Goal: Task Accomplishment & Management: Manage account settings

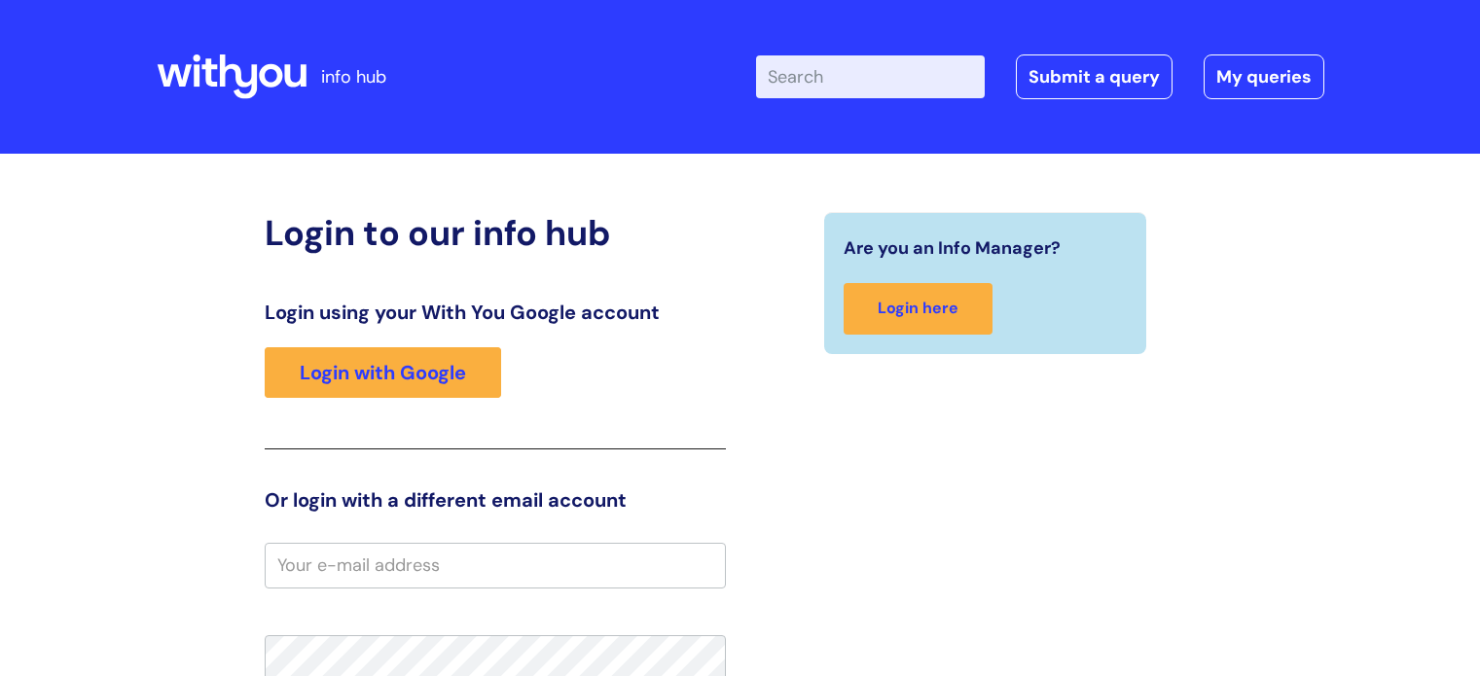
click at [200, 209] on div "Login to our info hub Login using your With You Google account Login with Googl…" at bounding box center [741, 585] width 1168 height 825
click at [414, 558] on input "email" at bounding box center [495, 565] width 461 height 45
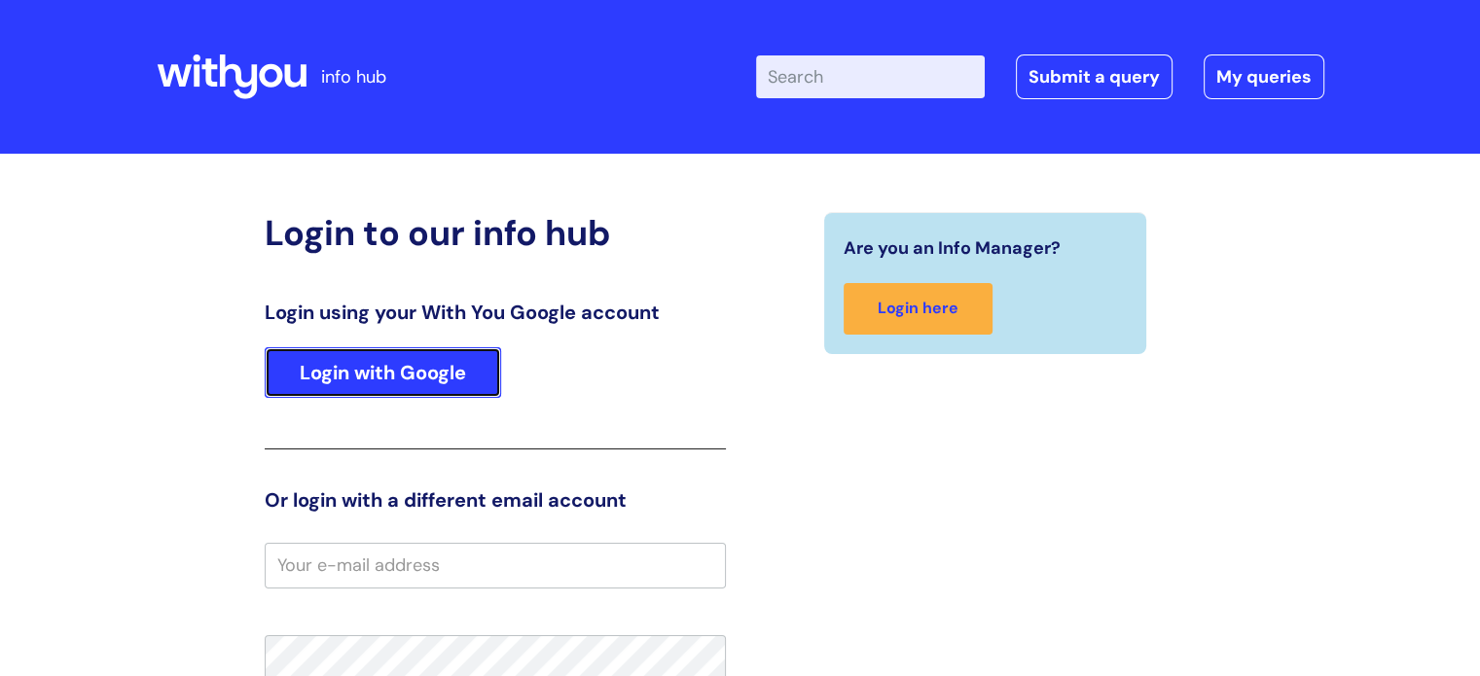
click at [439, 379] on link "Login with Google" at bounding box center [383, 372] width 236 height 51
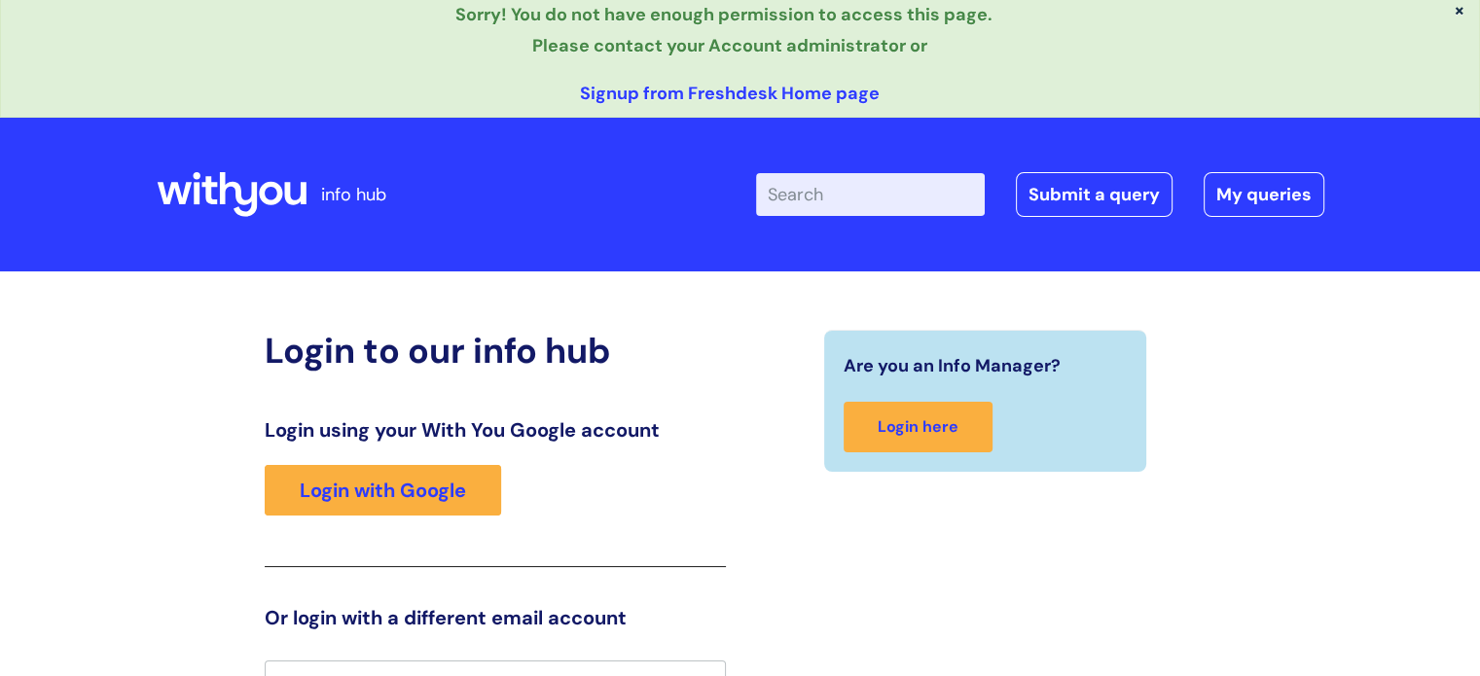
scroll to position [8, 0]
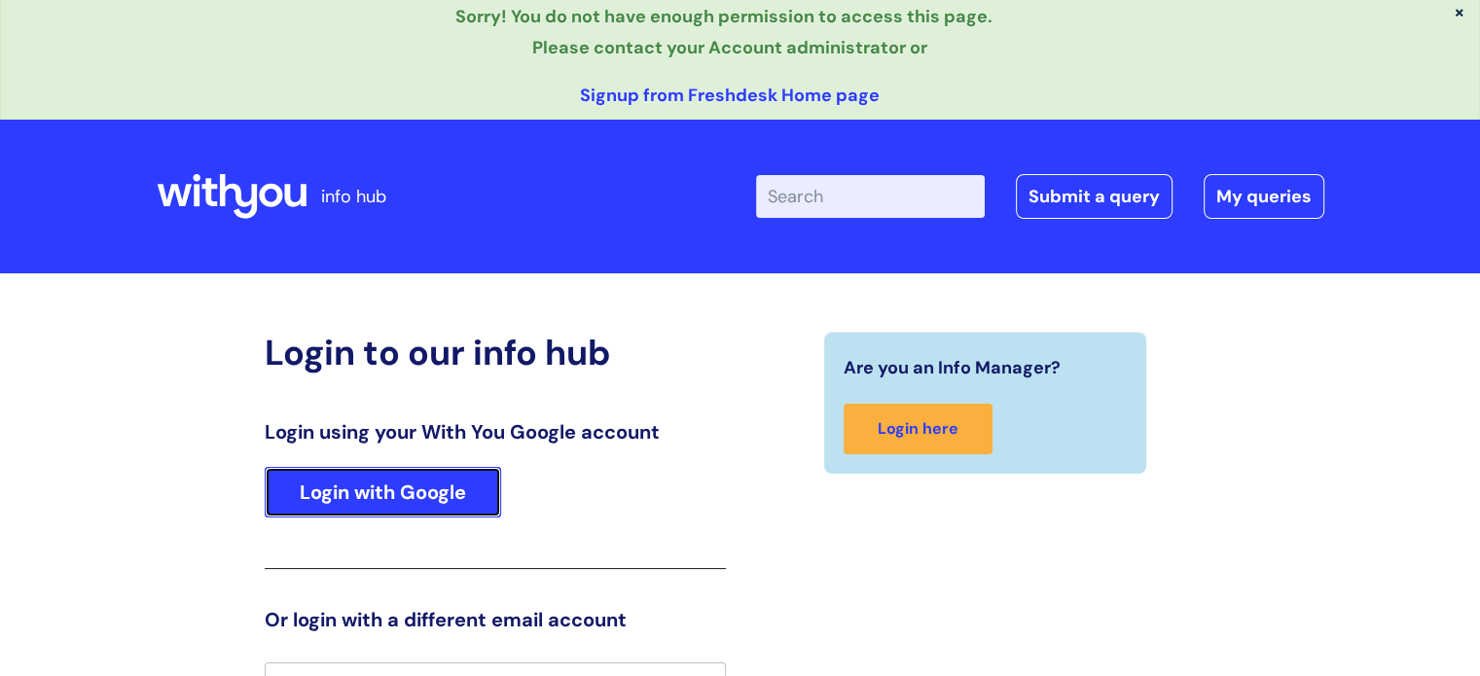
click at [365, 477] on link "Login with Google" at bounding box center [383, 492] width 236 height 51
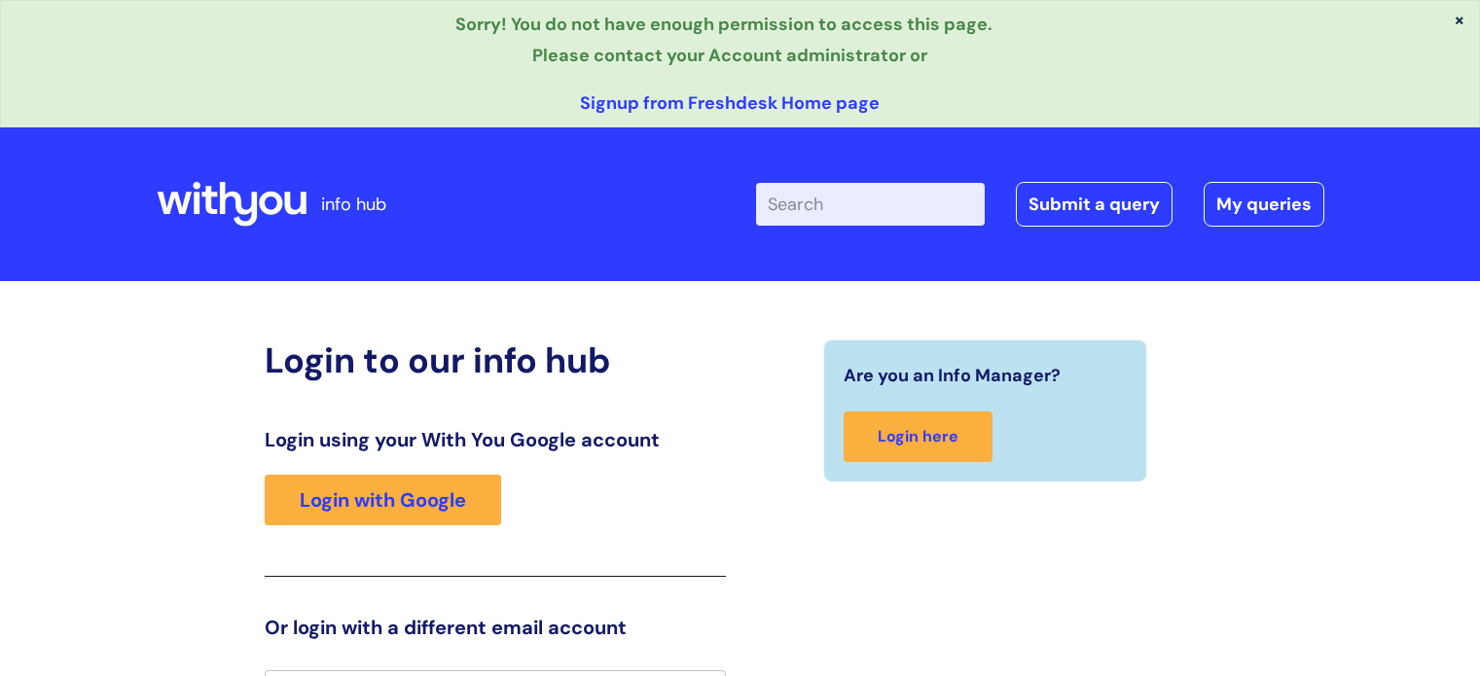
scroll to position [39, 0]
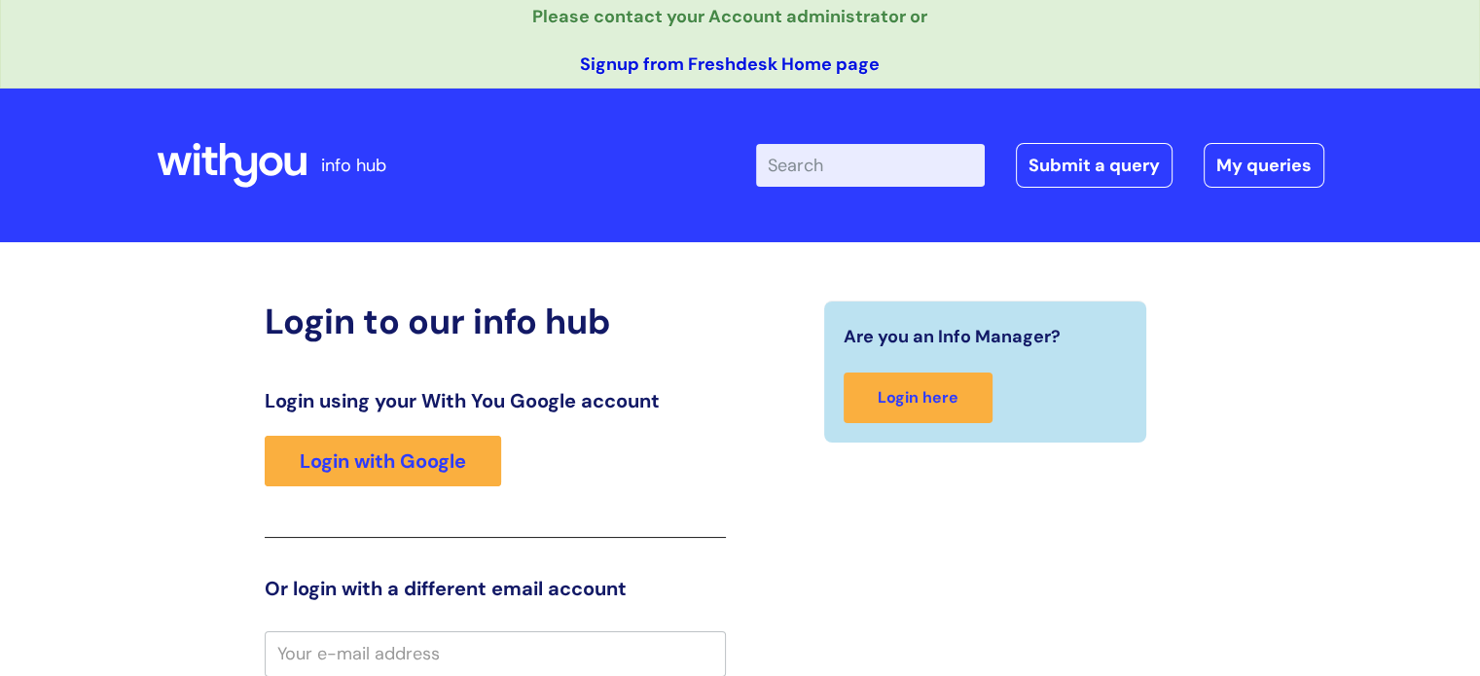
click at [816, 65] on link "Signup from Freshdesk Home page" at bounding box center [730, 64] width 300 height 23
